Goal: Check status: Check status

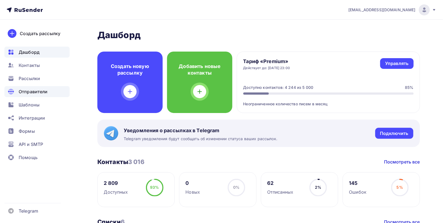
click at [27, 78] on span "Рассылки" at bounding box center [29, 78] width 21 height 7
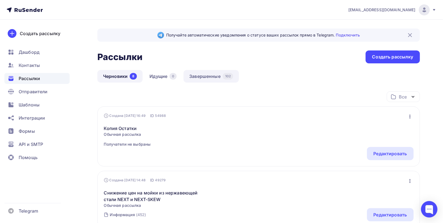
click at [200, 75] on link "Завершенные 102" at bounding box center [211, 76] width 55 height 13
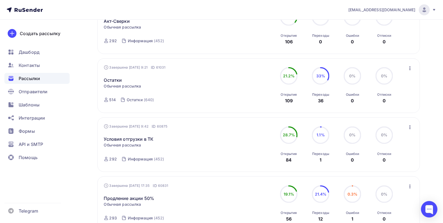
scroll to position [200, 0]
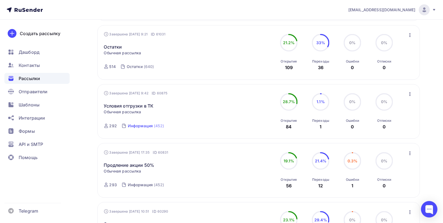
click at [144, 125] on div "Информация" at bounding box center [140, 125] width 25 height 5
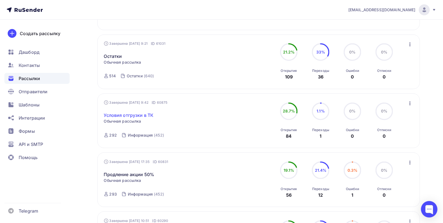
scroll to position [203, 0]
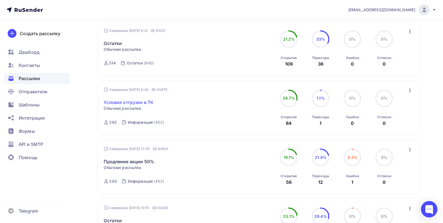
click at [139, 103] on link "Условия отгрузки в ТК" at bounding box center [129, 102] width 50 height 7
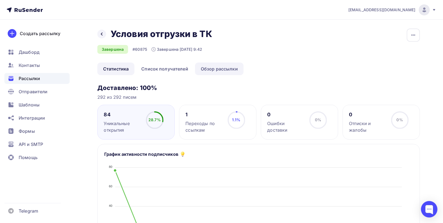
click at [215, 68] on link "Обзор рассылки" at bounding box center [219, 69] width 49 height 13
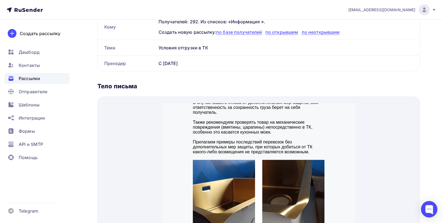
scroll to position [108, 0]
